Goal: Task Accomplishment & Management: Manage account settings

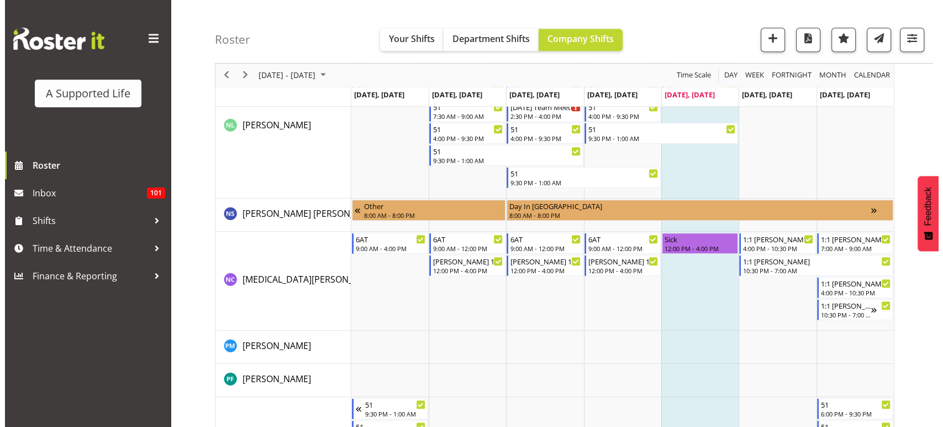
scroll to position [4854, 0]
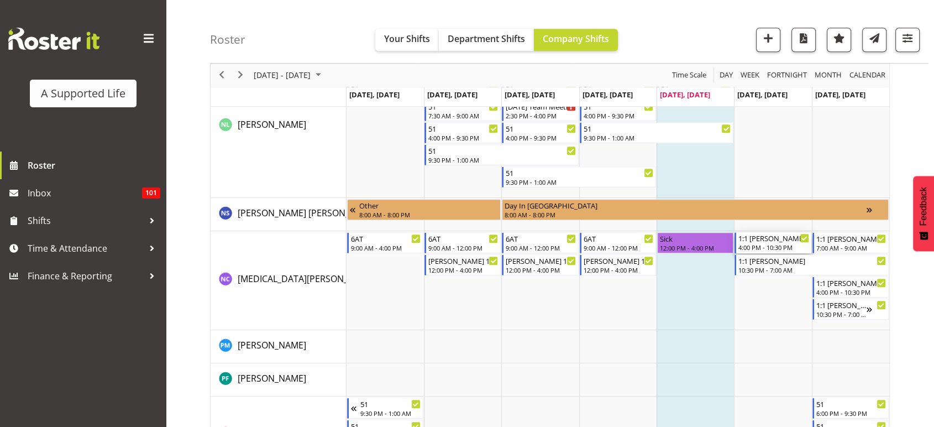
click at [785, 240] on div "1:1 [PERSON_NAME]" at bounding box center [773, 237] width 70 height 11
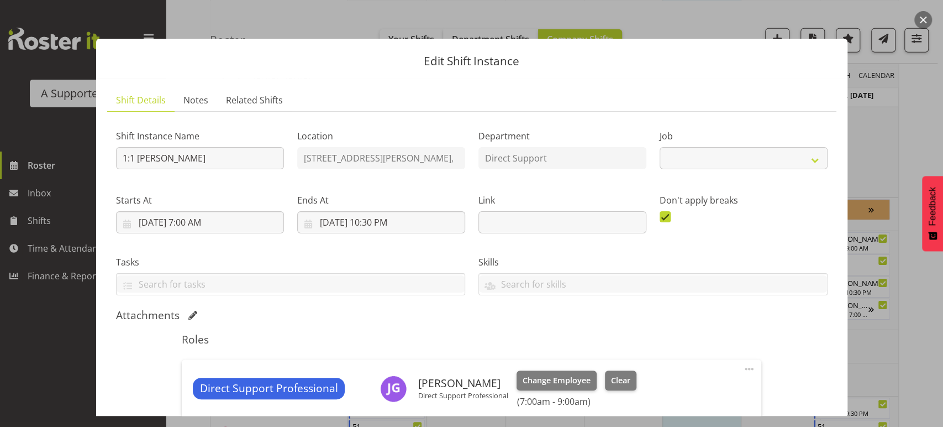
select select "4112"
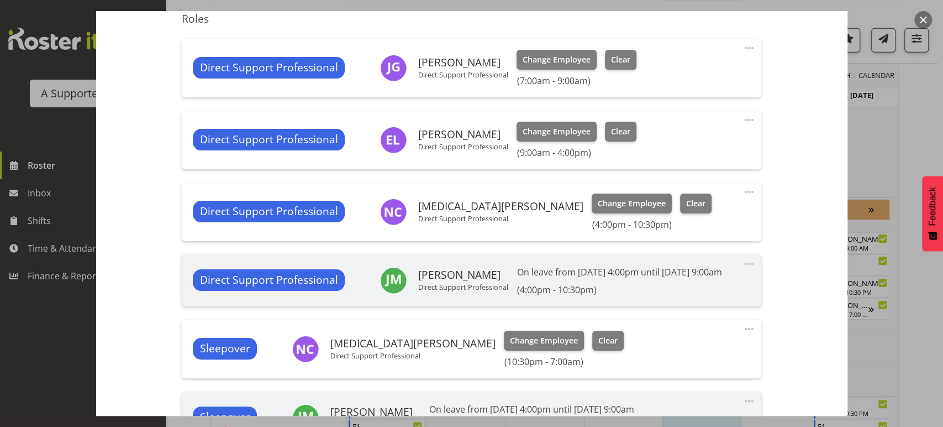
scroll to position [321, 0]
click at [598, 200] on span "Change Employee" at bounding box center [632, 203] width 68 height 12
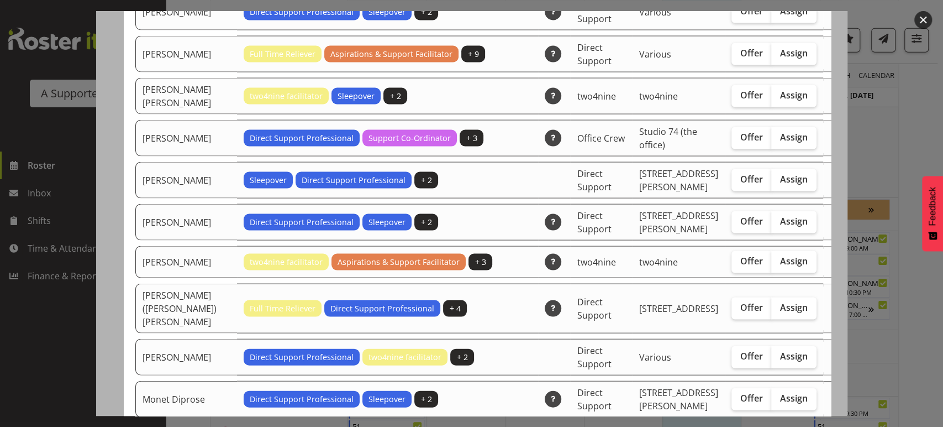
scroll to position [1364, 0]
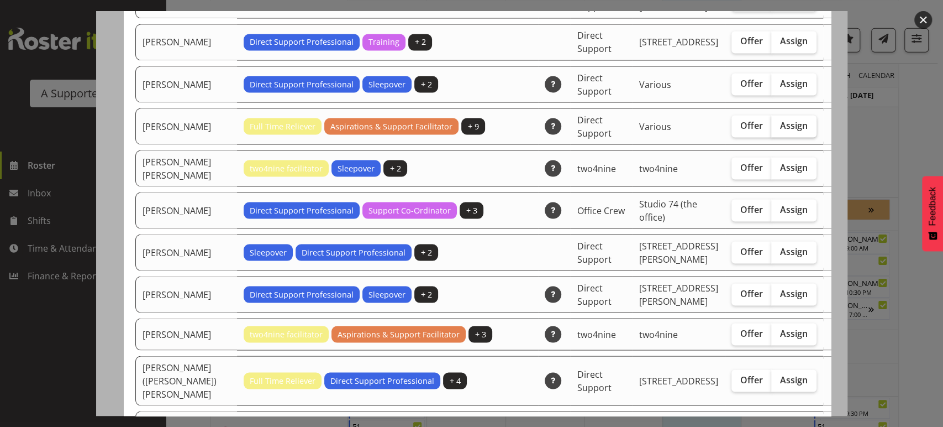
click at [780, 119] on span "Assign" at bounding box center [794, 124] width 28 height 11
click at [771, 122] on input "Assign" at bounding box center [774, 125] width 7 height 7
checkbox input "true"
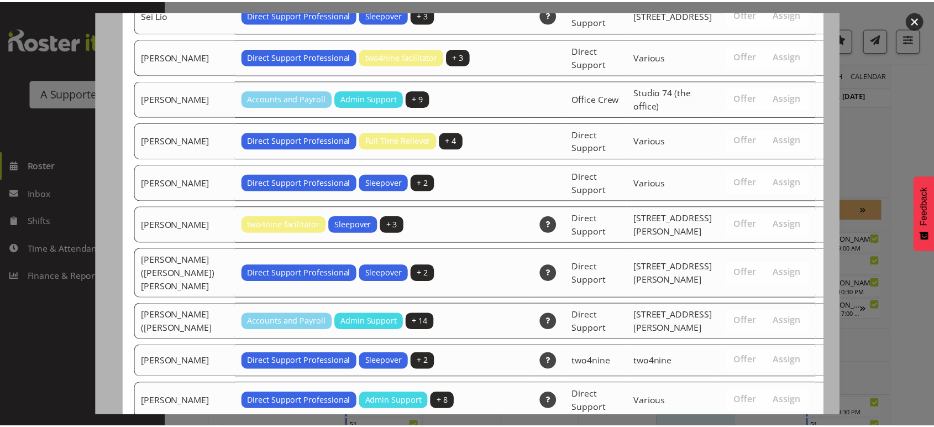
scroll to position [2454, 0]
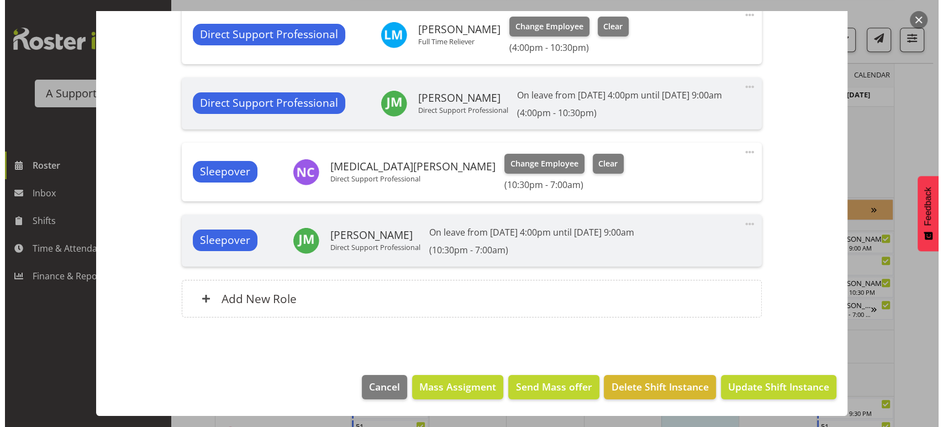
scroll to position [497, 0]
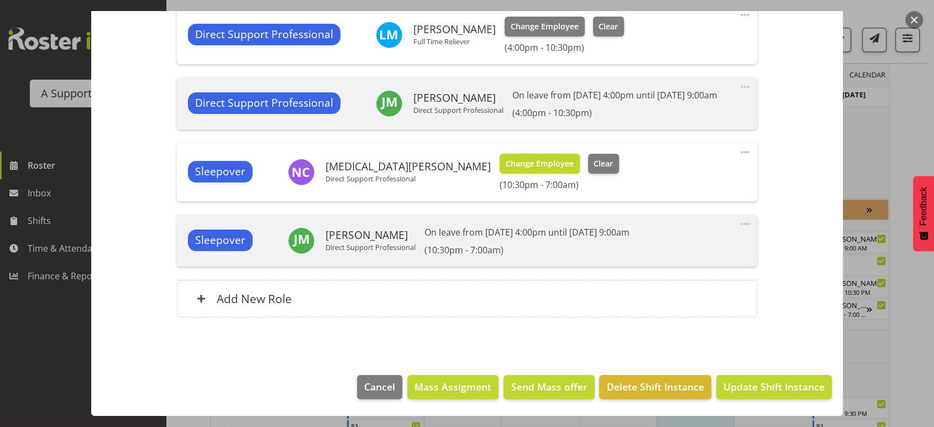
click at [506, 170] on span "Change Employee" at bounding box center [540, 164] width 68 height 12
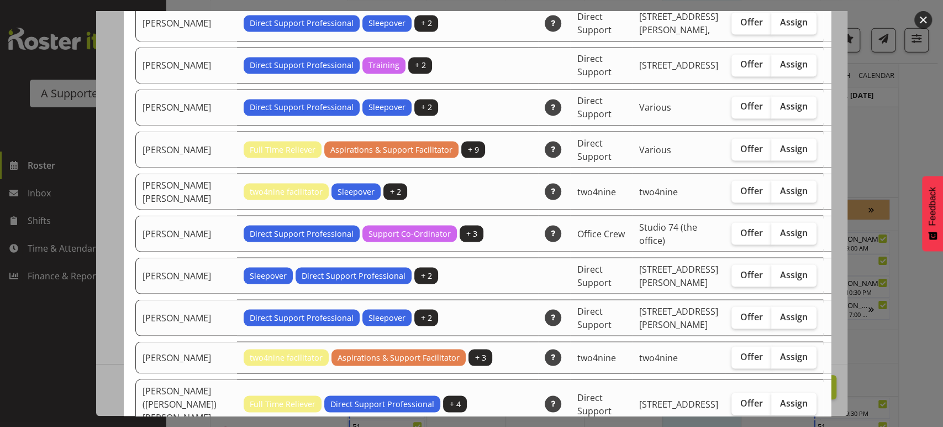
scroll to position [1300, 0]
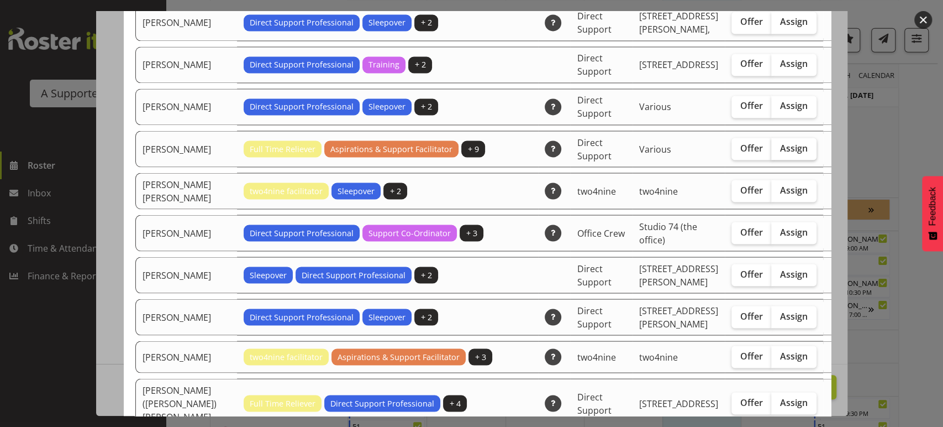
click at [780, 142] on span "Assign" at bounding box center [794, 147] width 28 height 11
click at [771, 144] on input "Assign" at bounding box center [774, 147] width 7 height 7
checkbox input "true"
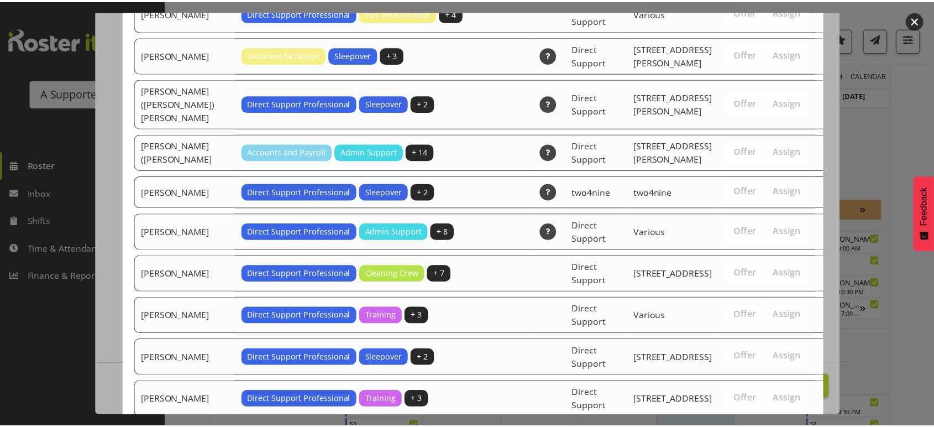
scroll to position [2454, 0]
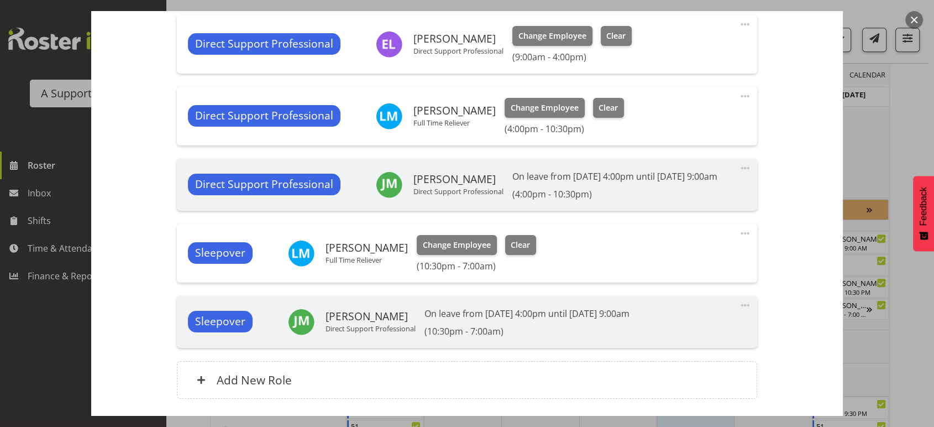
scroll to position [510, 0]
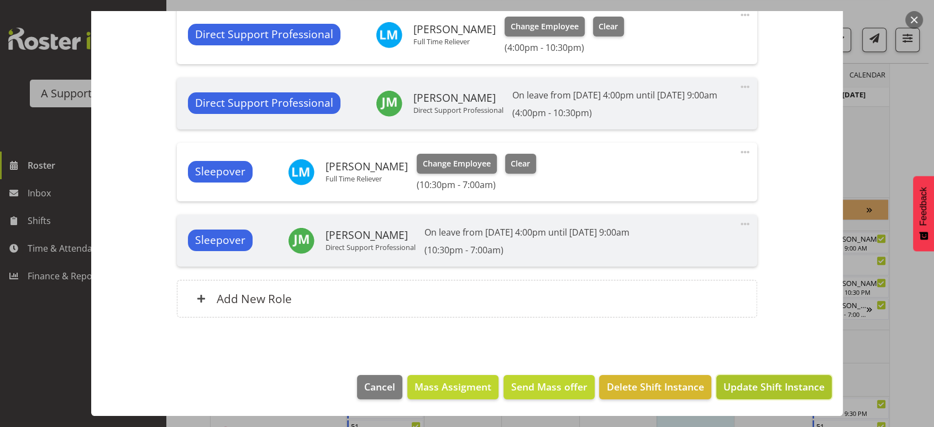
click at [774, 388] on span "Update Shift Instance" at bounding box center [773, 386] width 101 height 14
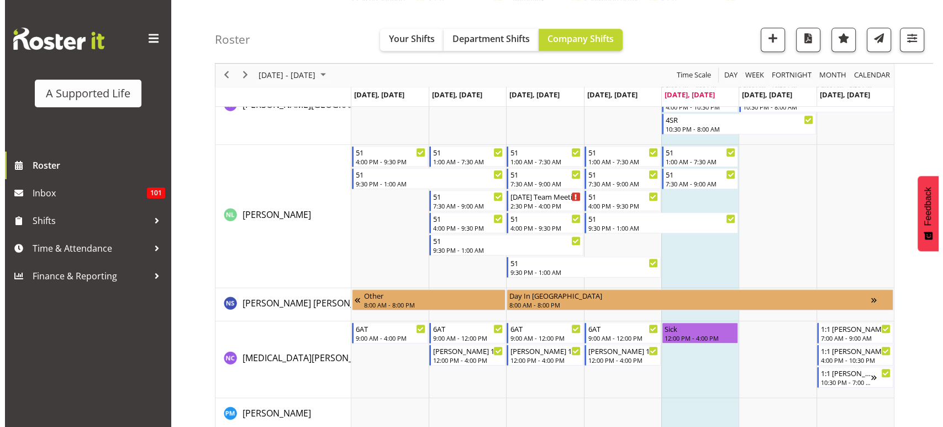
scroll to position [4759, 0]
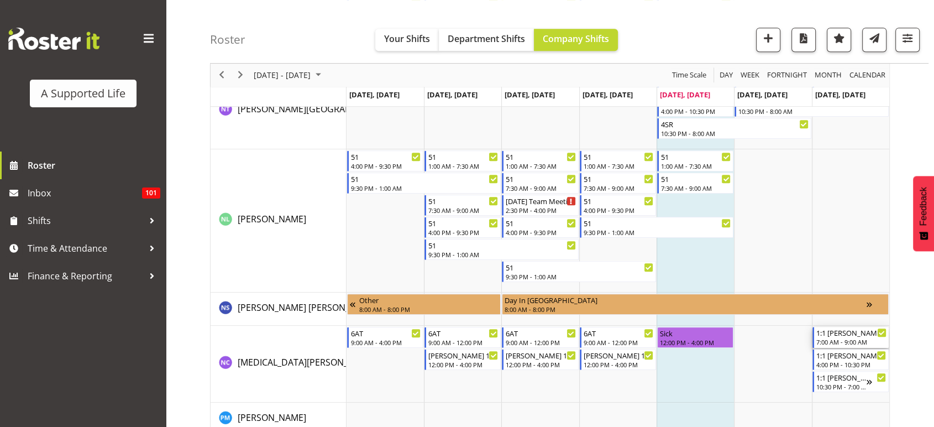
click at [870, 344] on div "7:00 AM - 9:00 AM" at bounding box center [851, 341] width 70 height 9
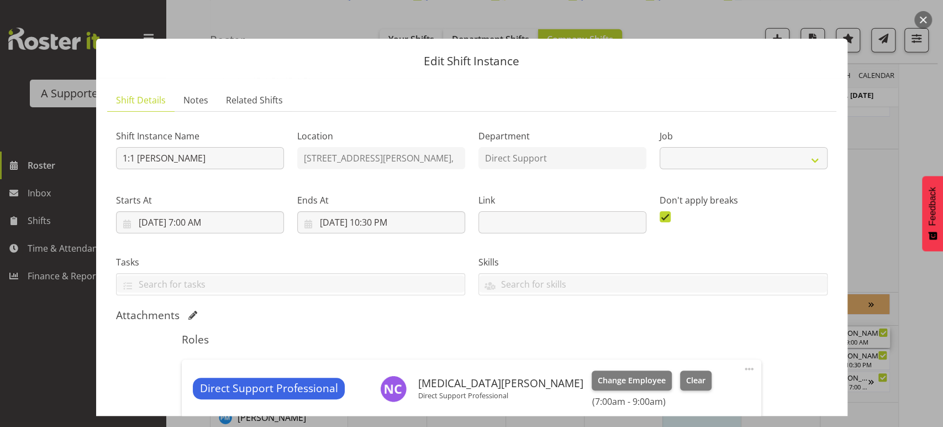
select select "4112"
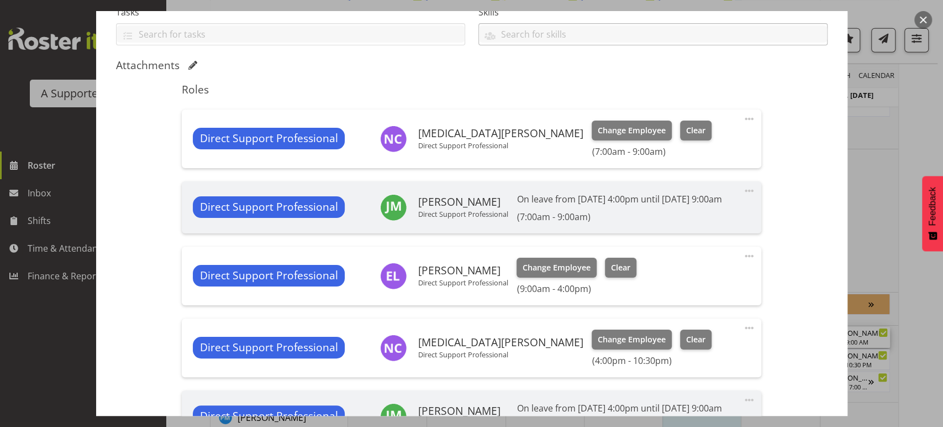
scroll to position [250, 0]
click at [598, 128] on span "Change Employee" at bounding box center [632, 130] width 68 height 12
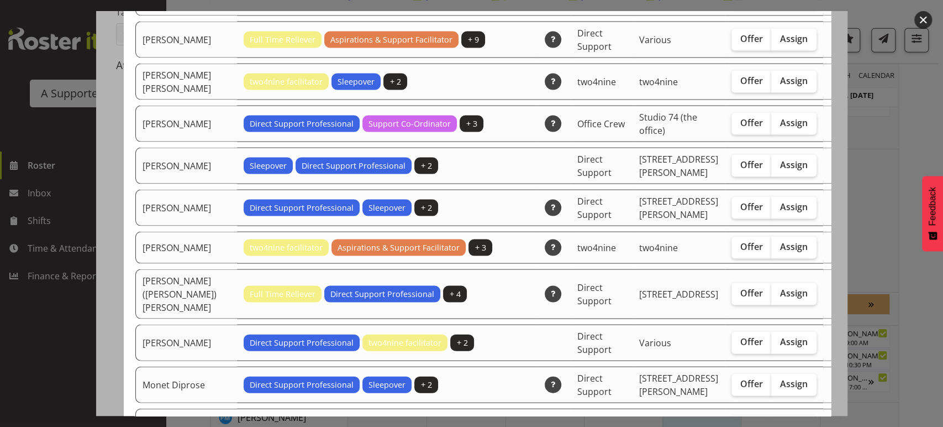
scroll to position [1395, 0]
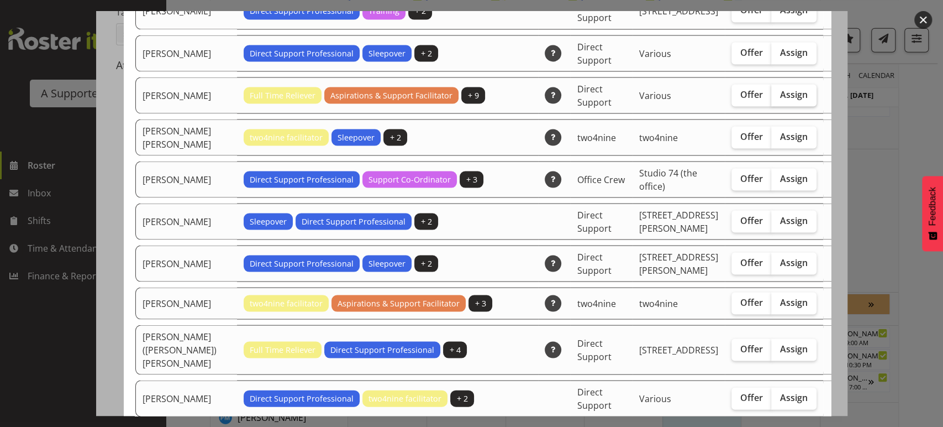
click at [780, 88] on span "Assign" at bounding box center [794, 93] width 28 height 11
click at [771, 91] on input "Assign" at bounding box center [774, 94] width 7 height 7
checkbox input "true"
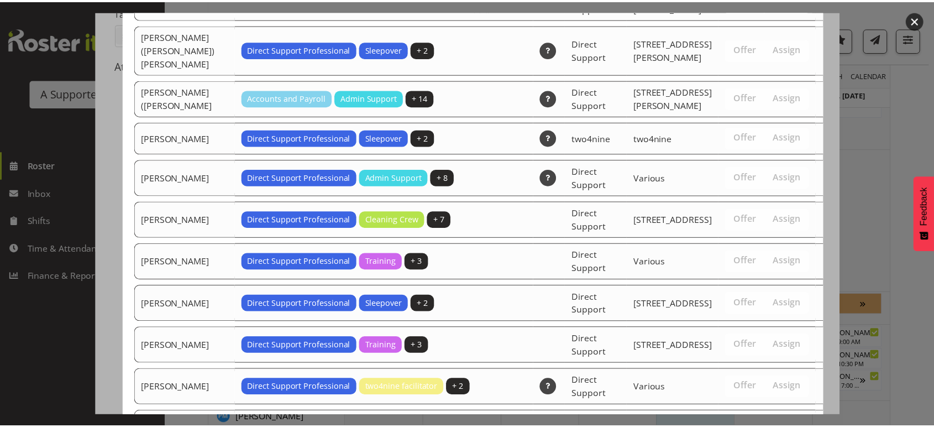
scroll to position [2495, 0]
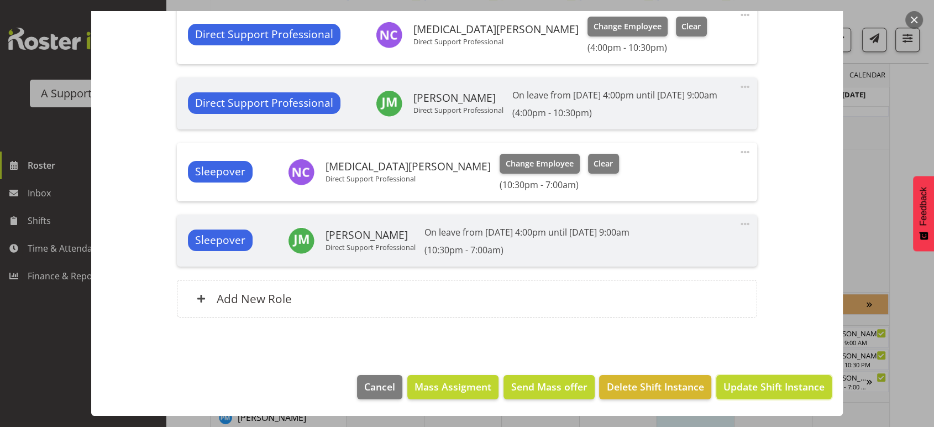
click at [728, 388] on span "Update Shift Instance" at bounding box center [773, 386] width 101 height 14
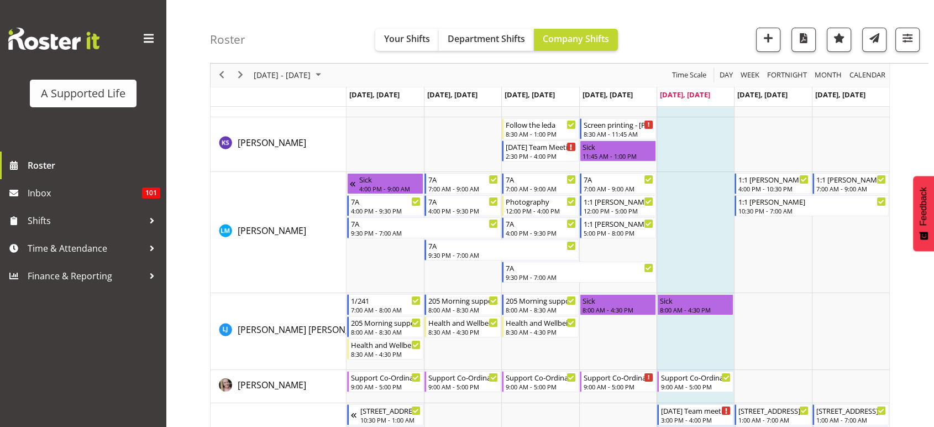
scroll to position [3808, 0]
